Goal: Transaction & Acquisition: Purchase product/service

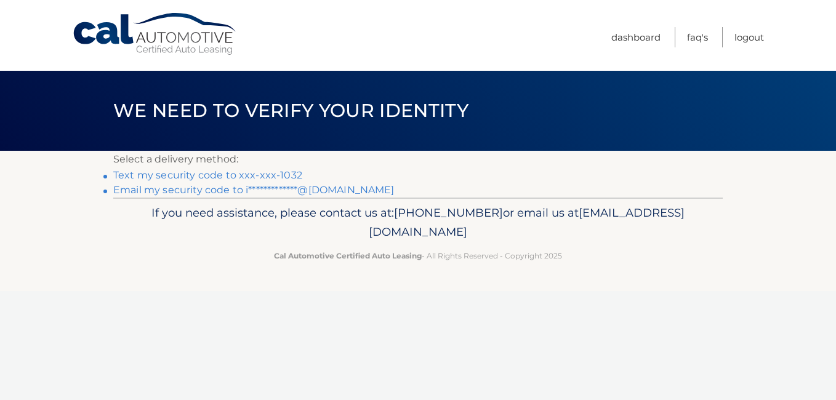
click at [282, 171] on link "Text my security code to xxx-xxx-1032" at bounding box center [207, 175] width 189 height 12
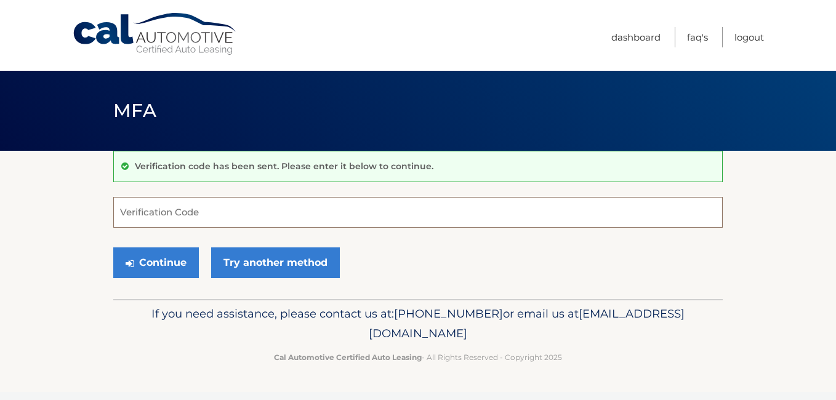
click at [250, 211] on input "Verification Code" at bounding box center [418, 212] width 610 height 31
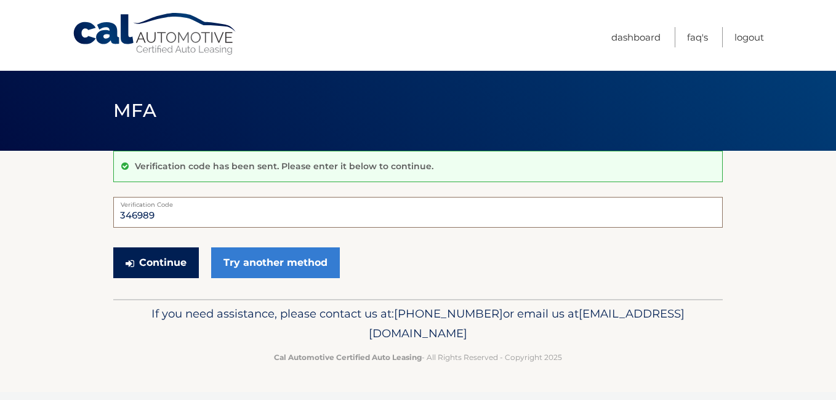
type input "346989"
click at [184, 270] on button "Continue" at bounding box center [156, 263] width 86 height 31
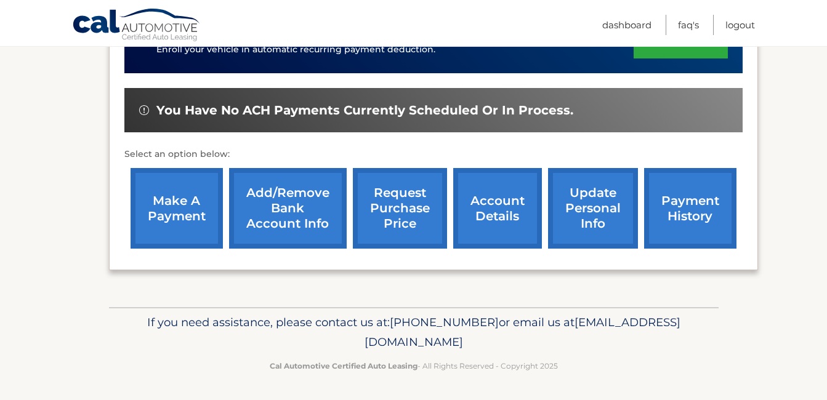
scroll to position [346, 0]
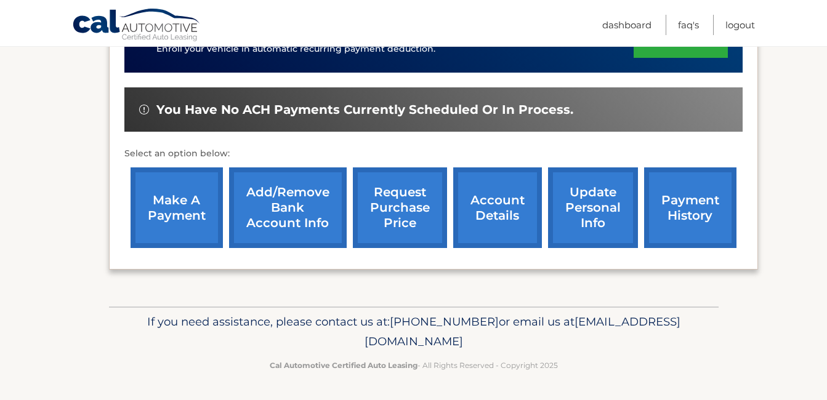
click at [690, 213] on link "payment history" at bounding box center [690, 208] width 92 height 81
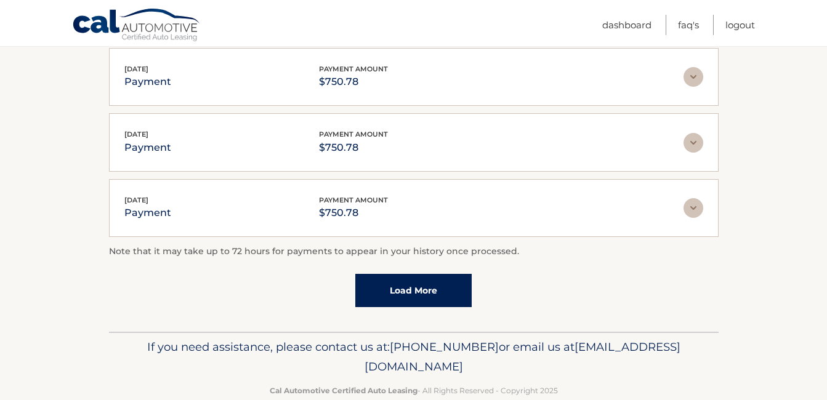
scroll to position [388, 0]
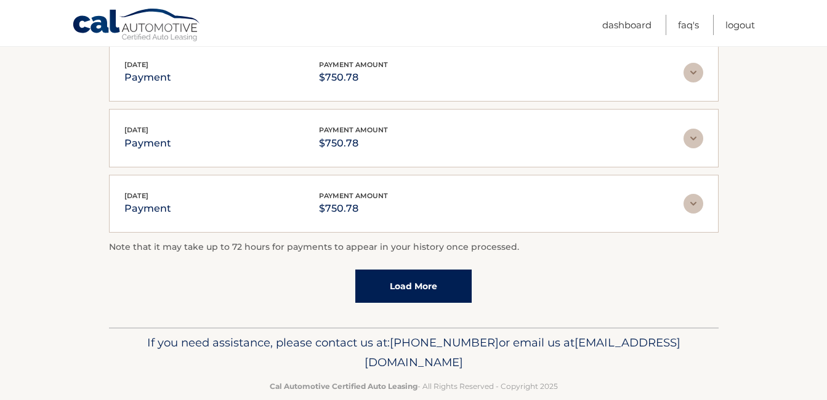
click at [619, 276] on div "Note that it may take up to 72 hours for payments to appear in your history onc…" at bounding box center [414, 271] width 610 height 63
click at [418, 285] on link "Load More" at bounding box center [413, 286] width 116 height 33
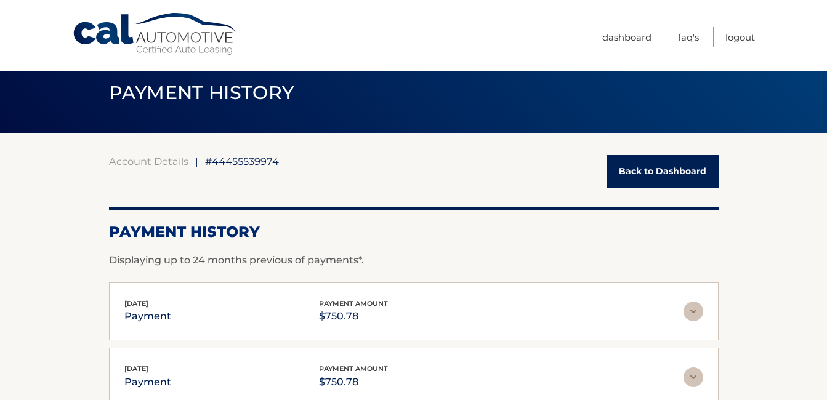
scroll to position [0, 0]
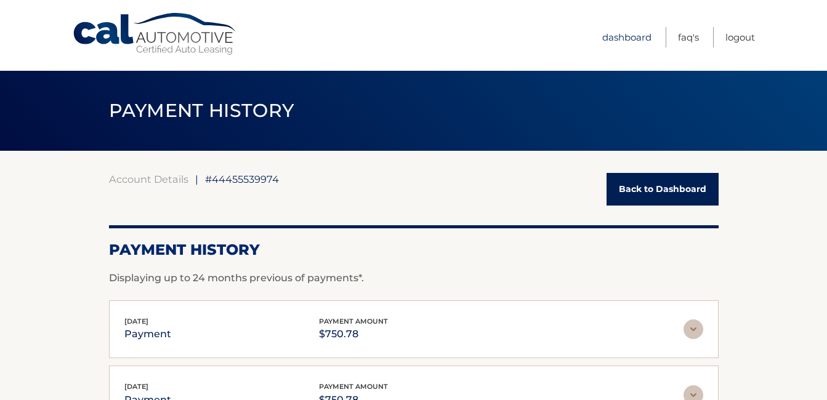
click at [625, 38] on link "Dashboard" at bounding box center [626, 37] width 49 height 20
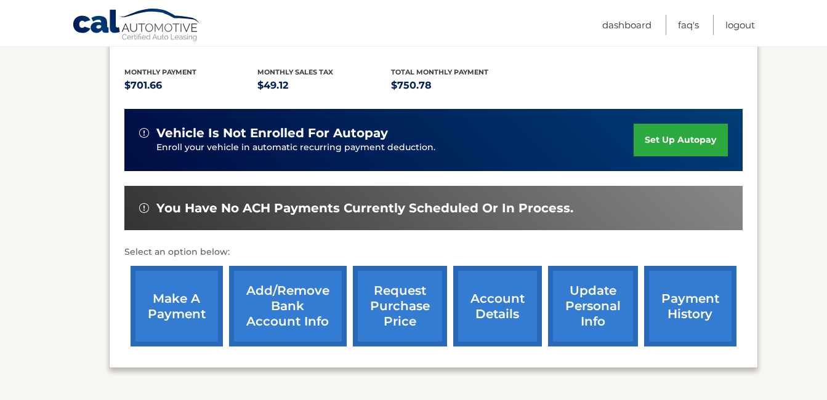
scroll to position [248, 0]
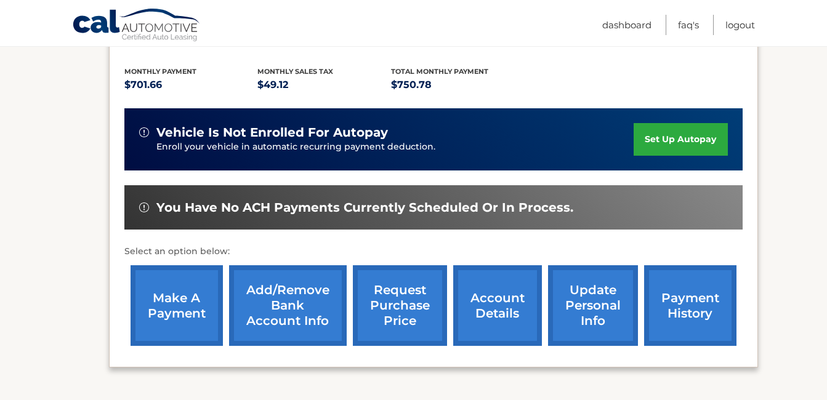
click at [163, 304] on link "make a payment" at bounding box center [177, 305] width 92 height 81
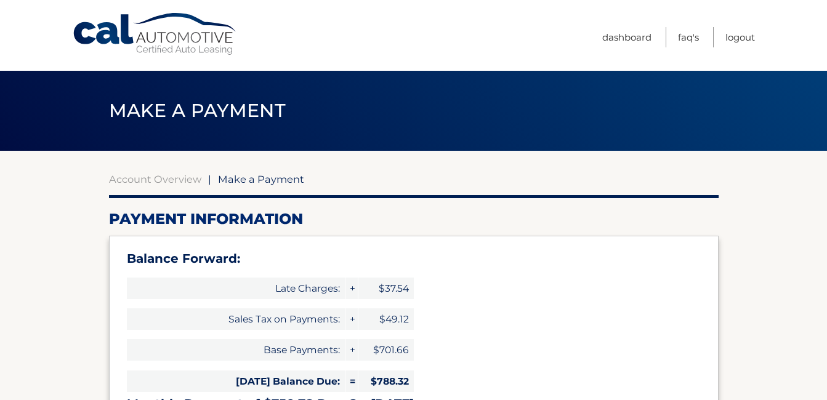
select select "ZjAwMzRlNDQtOGIwMC00NDRkLTlhNWEtOTFhNDYyNmMxYWMw"
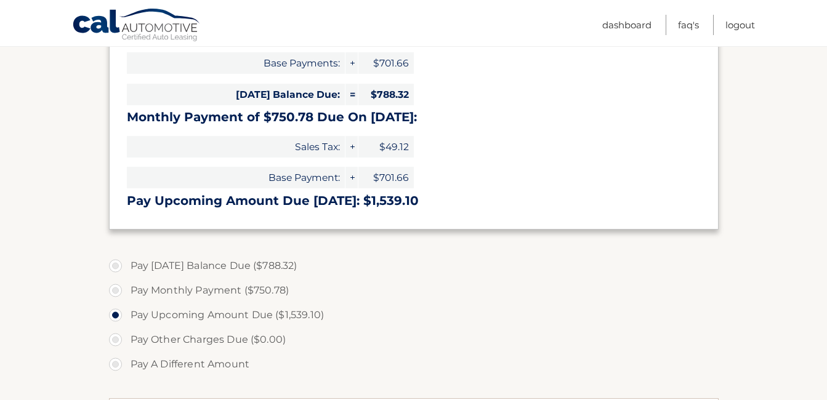
scroll to position [288, 0]
click at [125, 267] on label "Pay [DATE] Balance Due ($788.32)" at bounding box center [414, 265] width 610 height 25
click at [125, 267] on input "Pay [DATE] Balance Due ($788.32)" at bounding box center [120, 263] width 12 height 20
radio input "true"
type input "788.32"
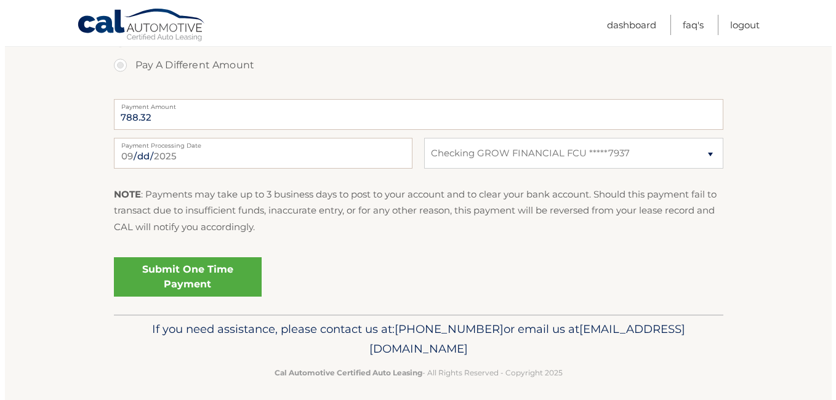
scroll to position [594, 0]
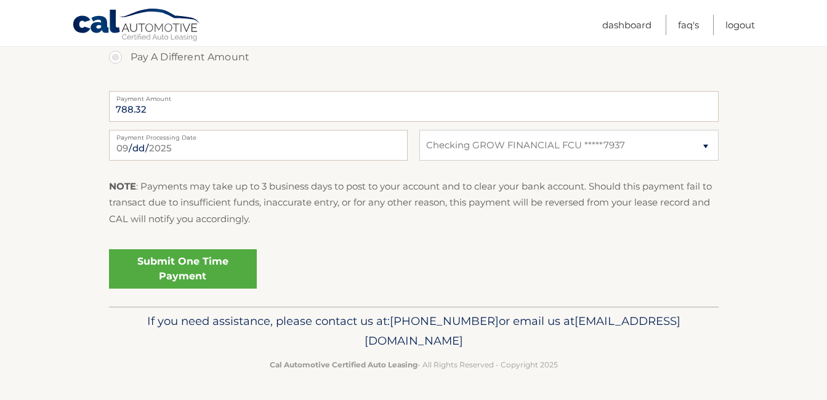
click at [200, 279] on link "Submit One Time Payment" at bounding box center [183, 268] width 148 height 39
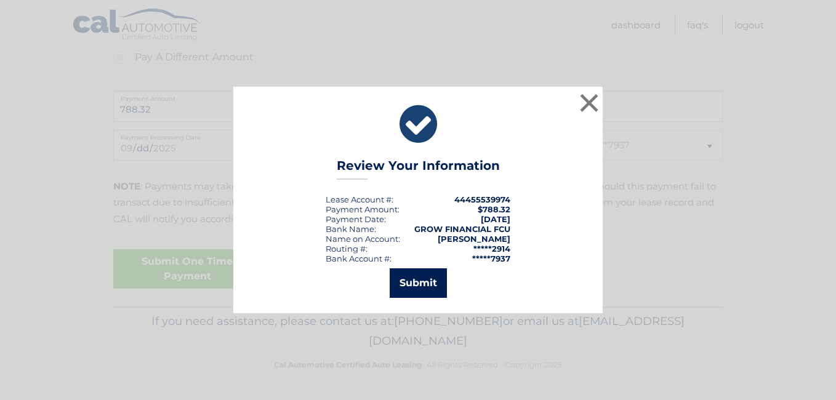
click at [434, 286] on button "Submit" at bounding box center [418, 284] width 57 height 30
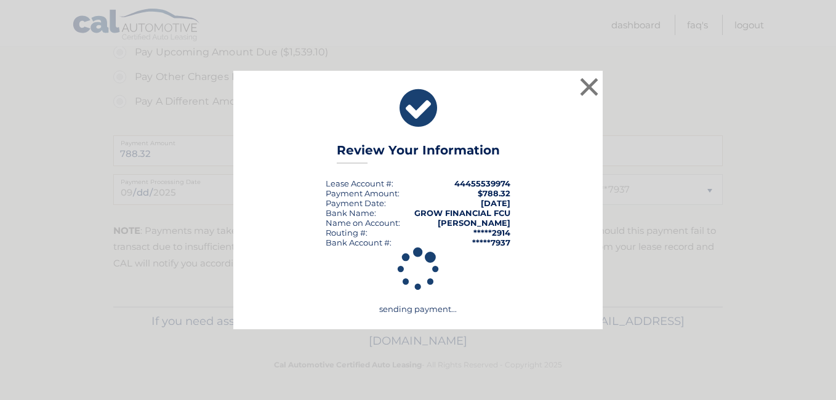
scroll to position [550, 0]
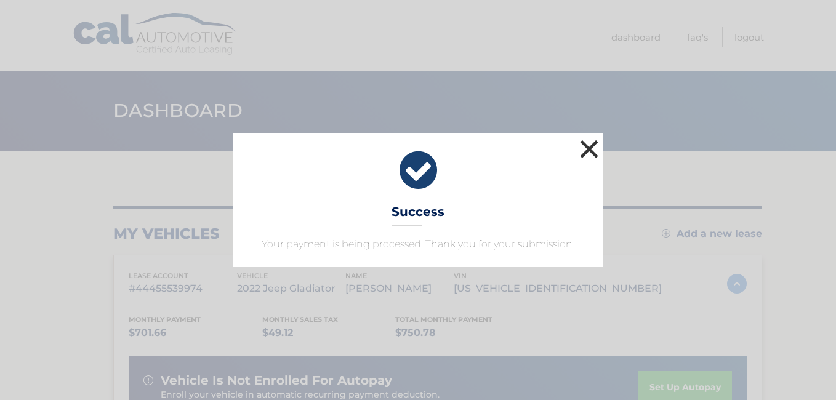
click at [591, 148] on button "×" at bounding box center [589, 149] width 25 height 25
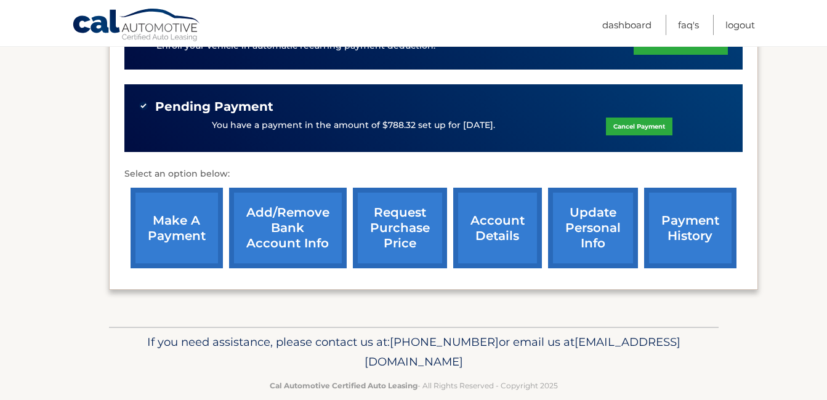
scroll to position [369, 0]
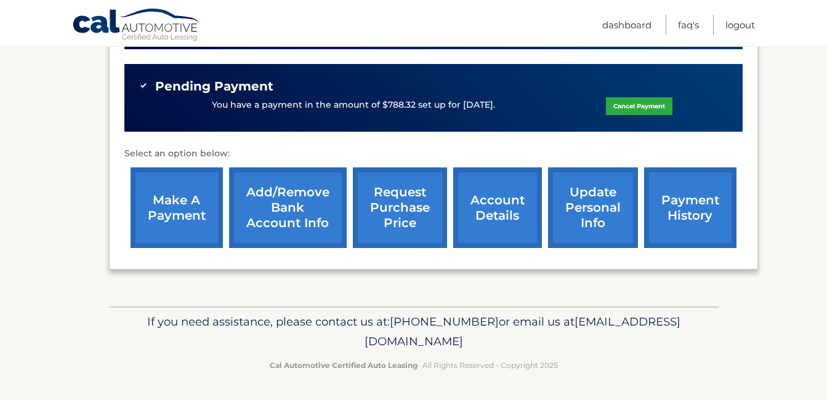
click at [660, 198] on link "payment history" at bounding box center [690, 208] width 92 height 81
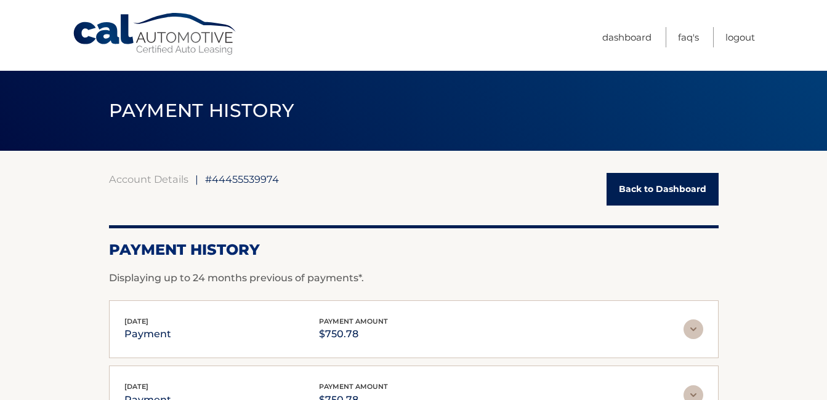
click at [659, 201] on link "Back to Dashboard" at bounding box center [663, 189] width 112 height 33
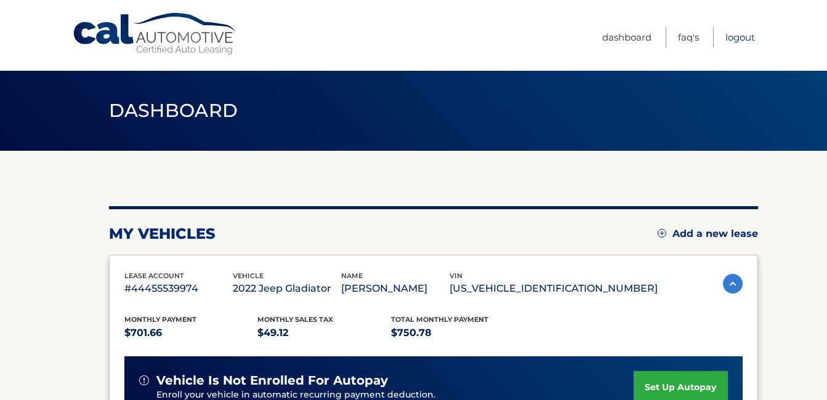
click at [743, 41] on link "Logout" at bounding box center [740, 37] width 30 height 20
